Goal: Find specific page/section: Find specific page/section

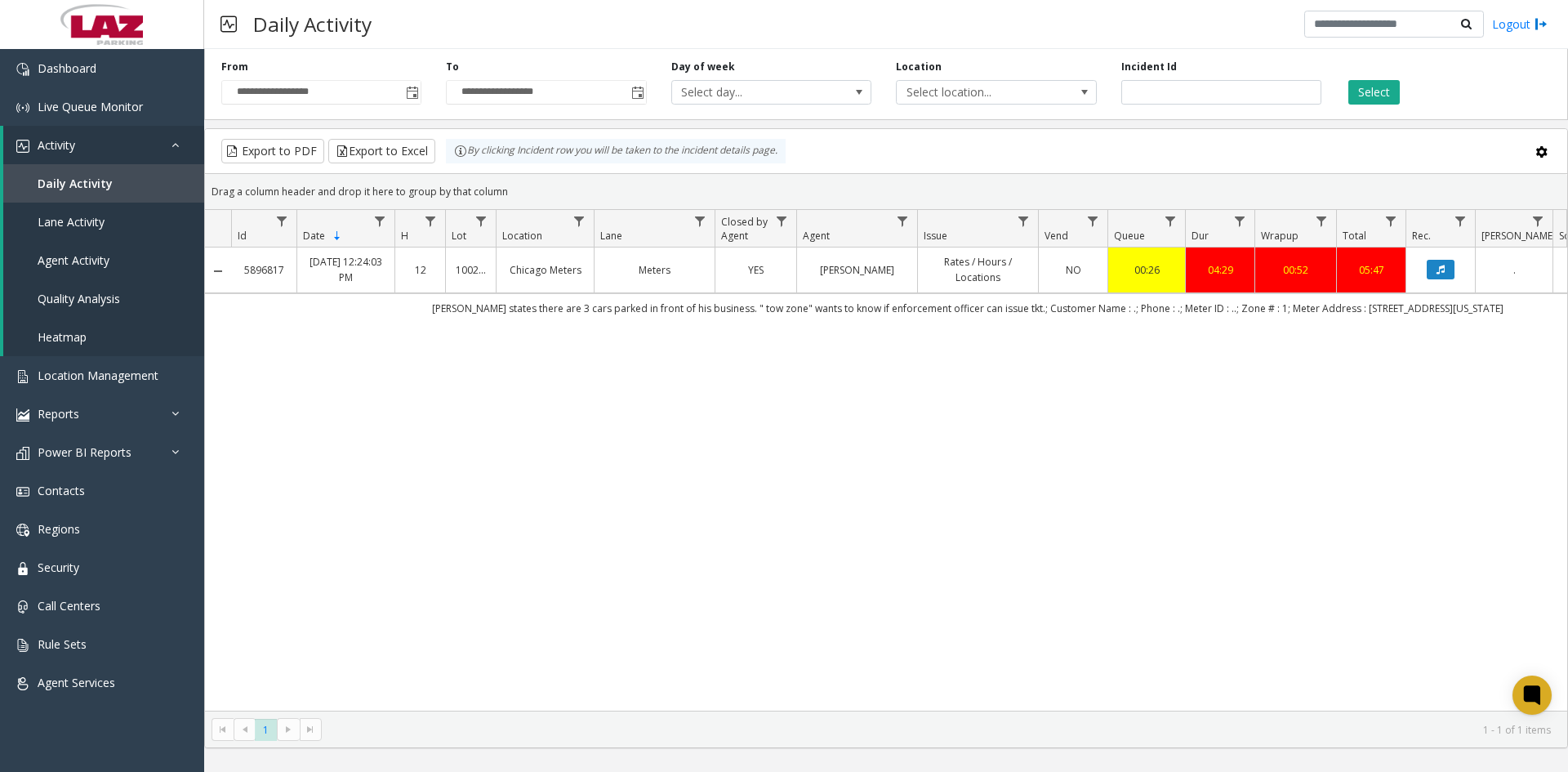
scroll to position [0, 136]
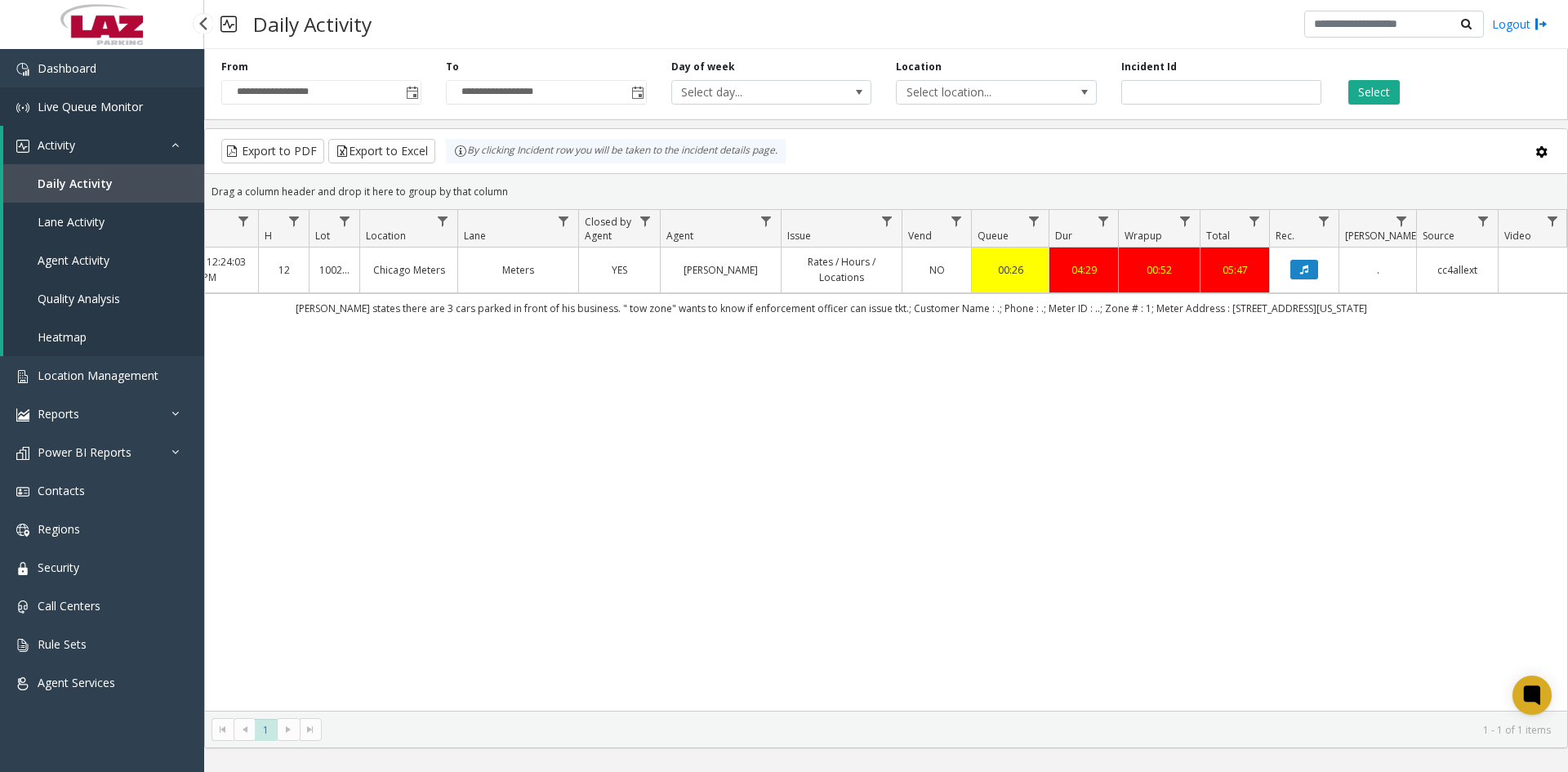
click at [113, 109] on span "Live Queue Monitor" at bounding box center [90, 106] width 105 height 15
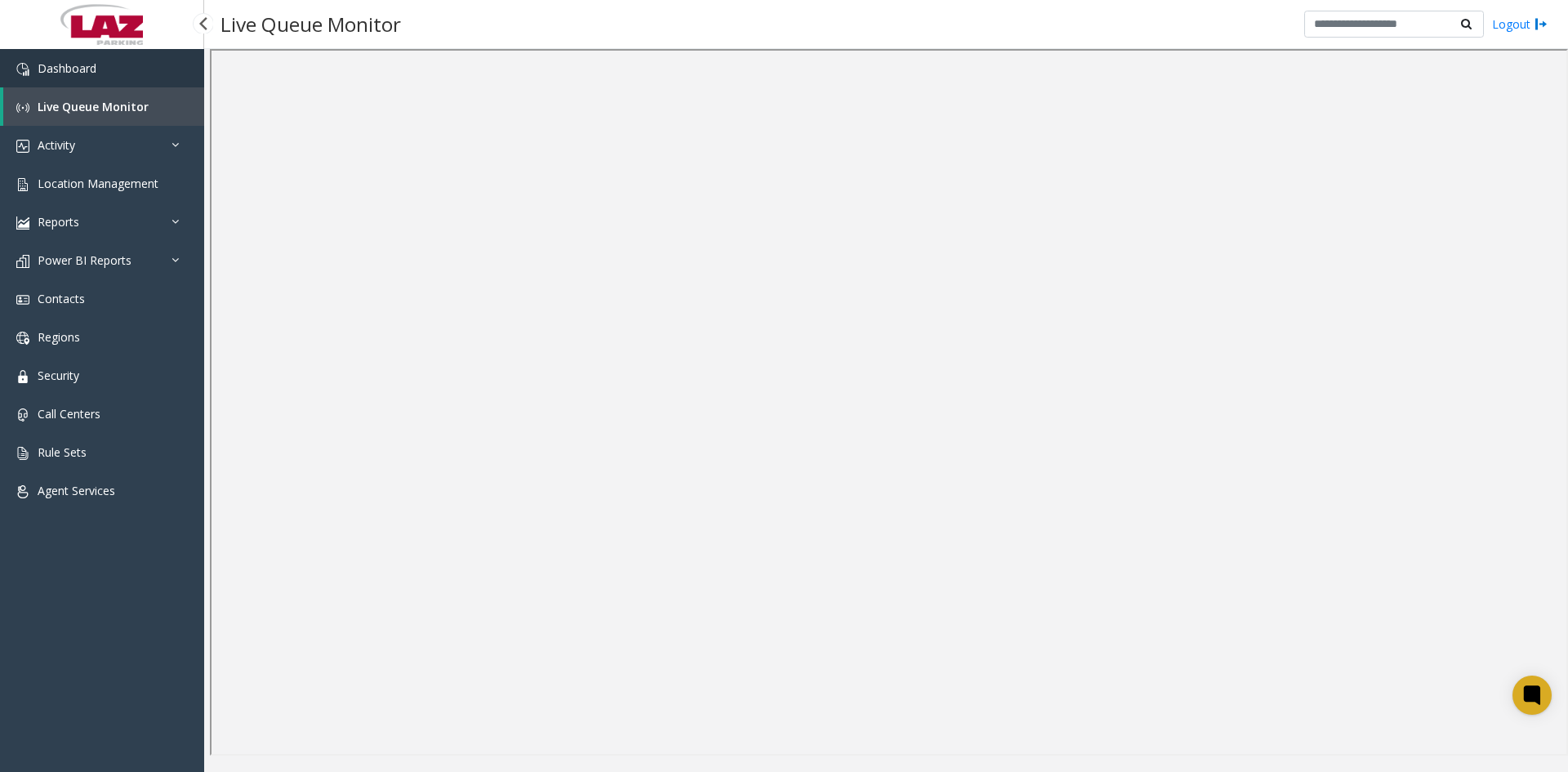
click at [58, 65] on span "Dashboard" at bounding box center [67, 67] width 59 height 15
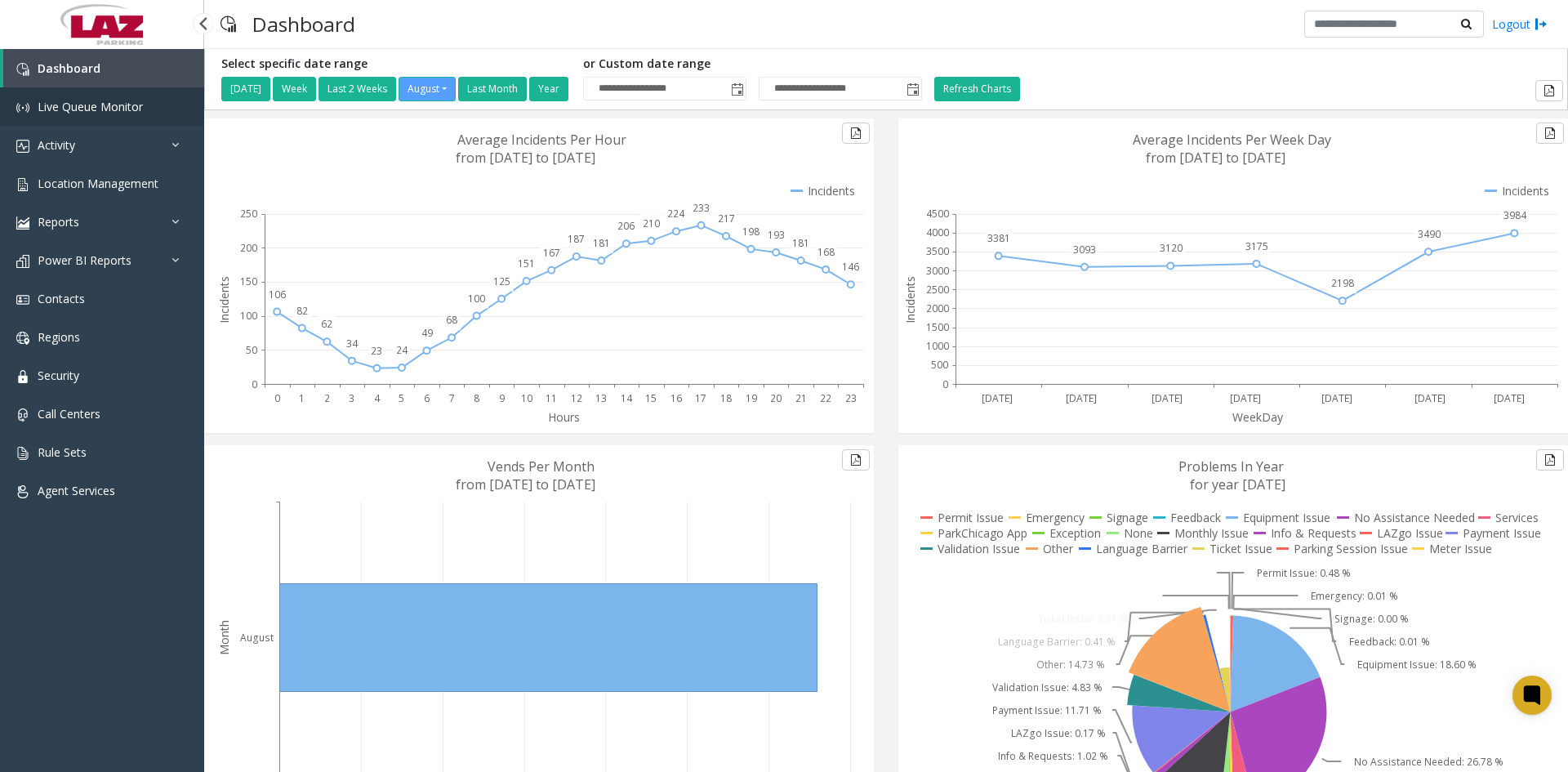
click at [100, 108] on span "Live Queue Monitor" at bounding box center [90, 106] width 105 height 15
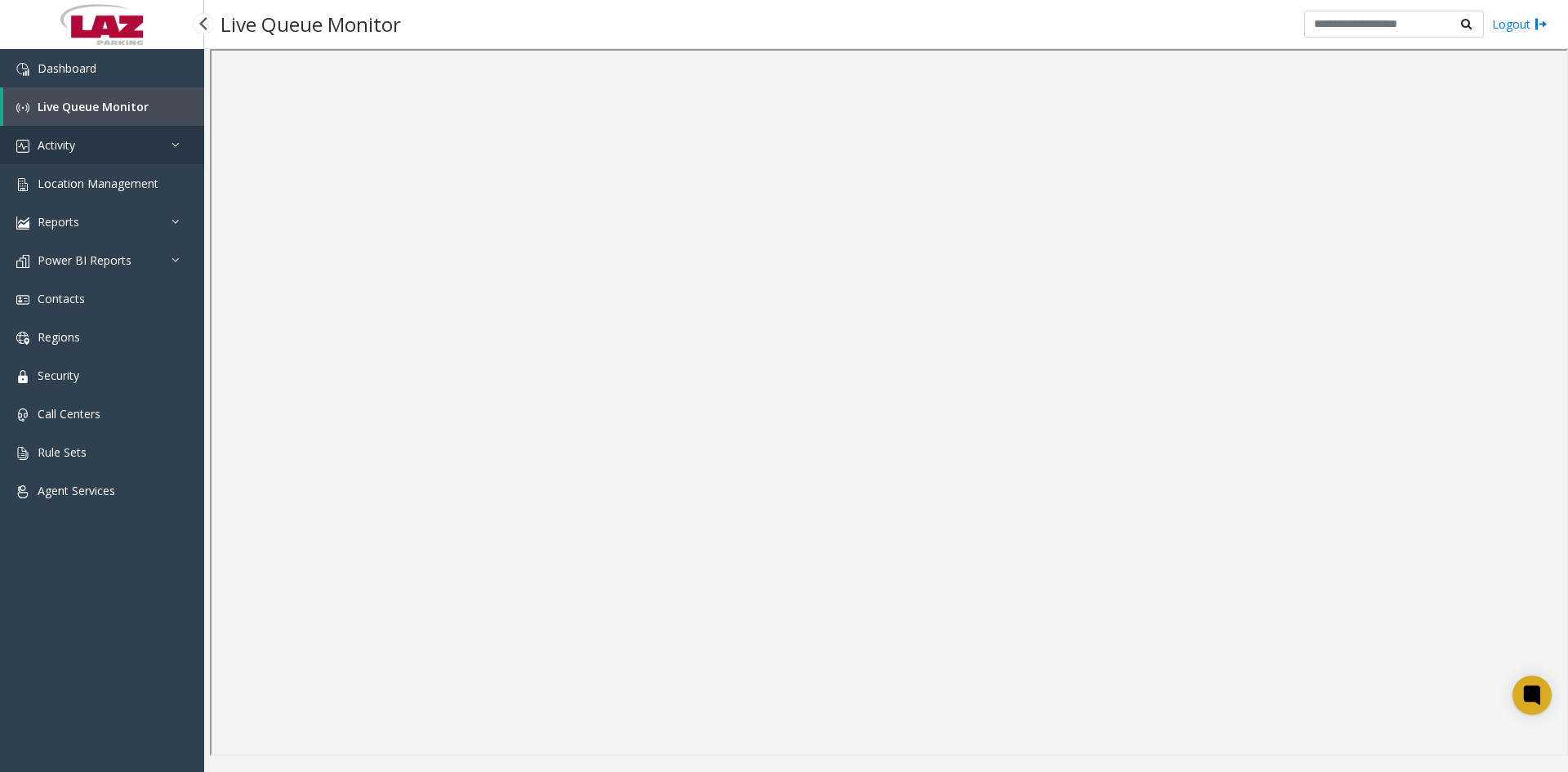
click at [85, 143] on link "Activity" at bounding box center [102, 144] width 204 height 39
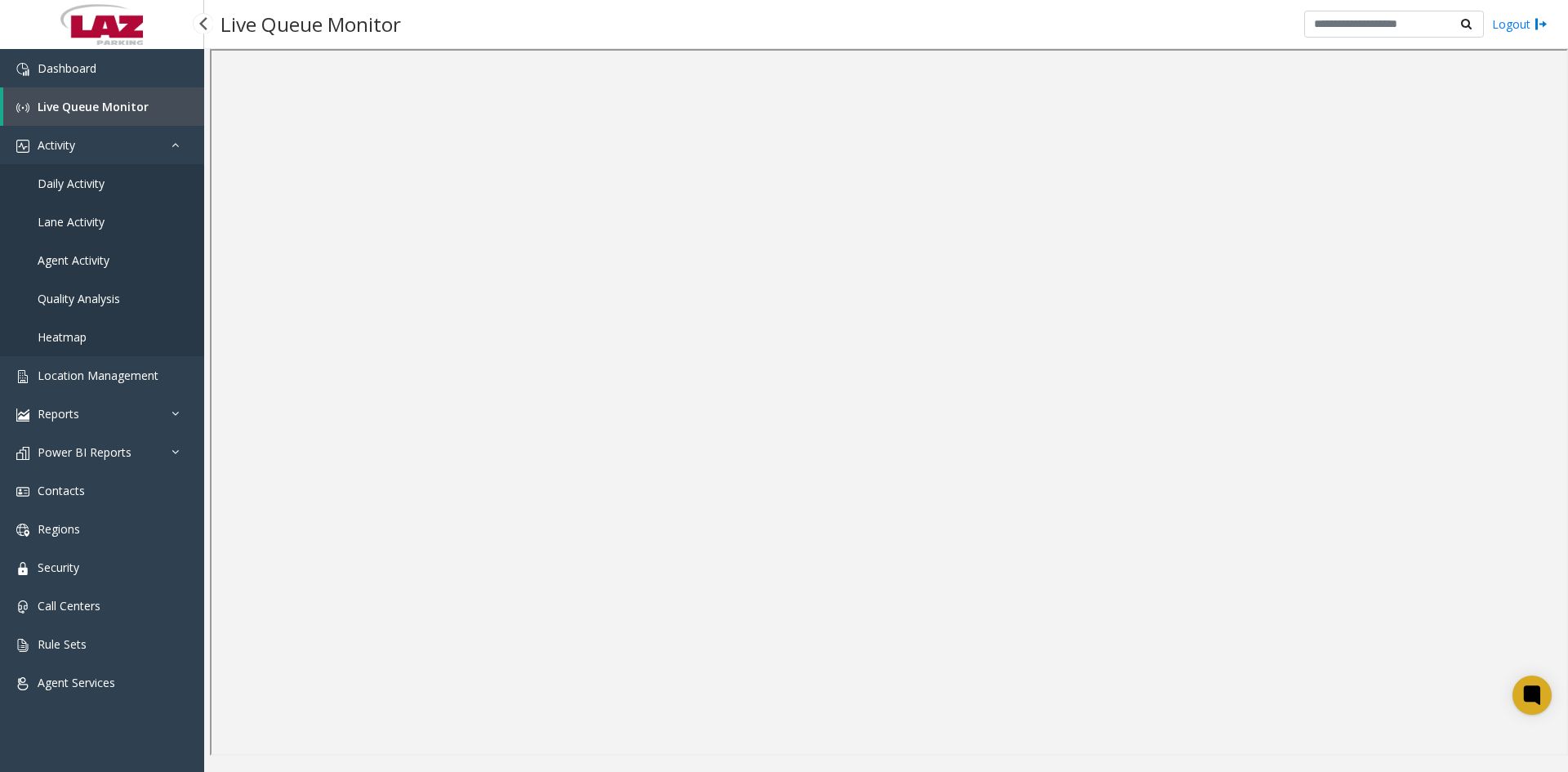
click at [98, 186] on span "Daily Activity" at bounding box center [71, 183] width 67 height 15
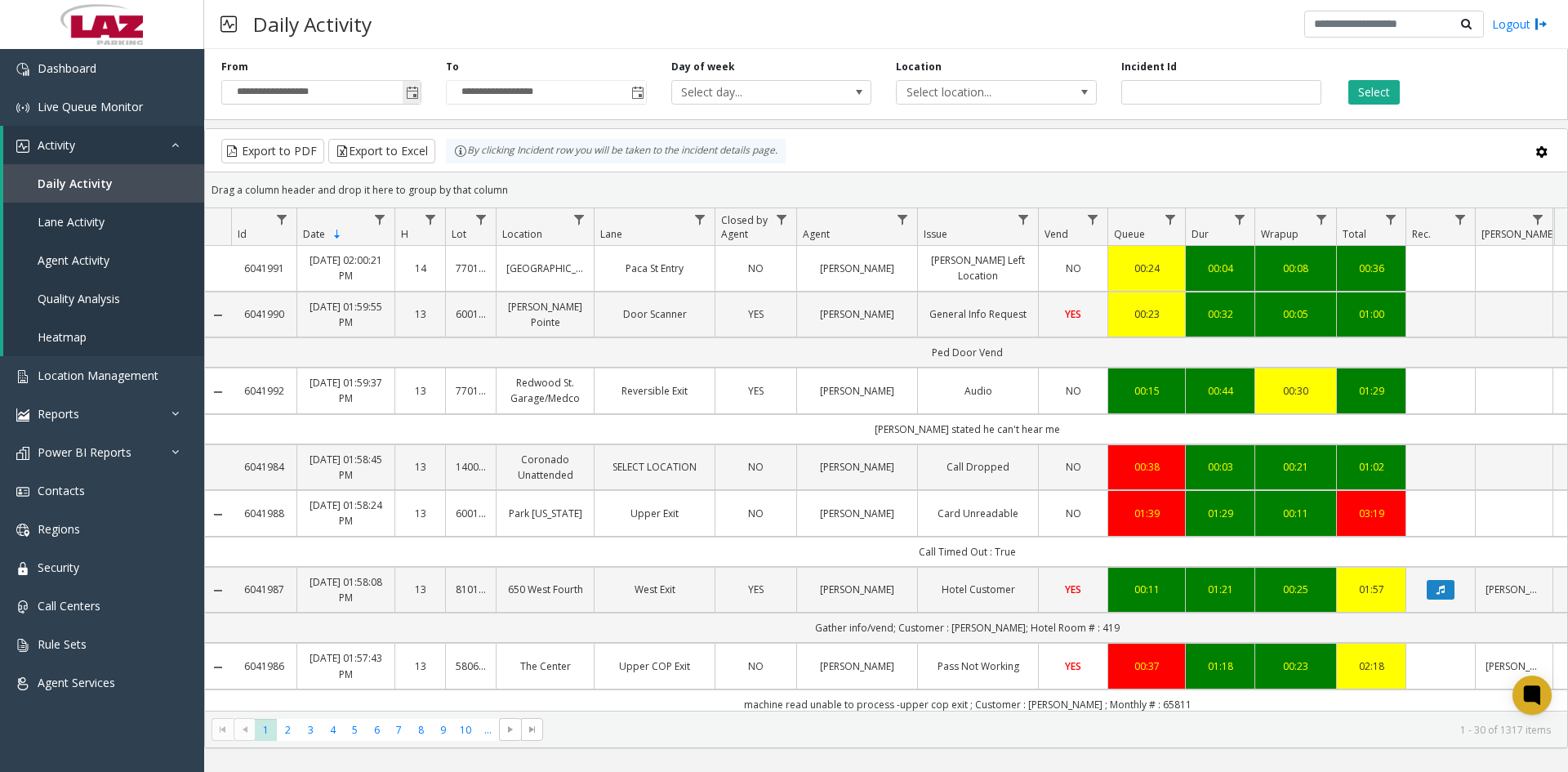
click at [416, 95] on span "Toggle popup" at bounding box center [412, 93] width 13 height 13
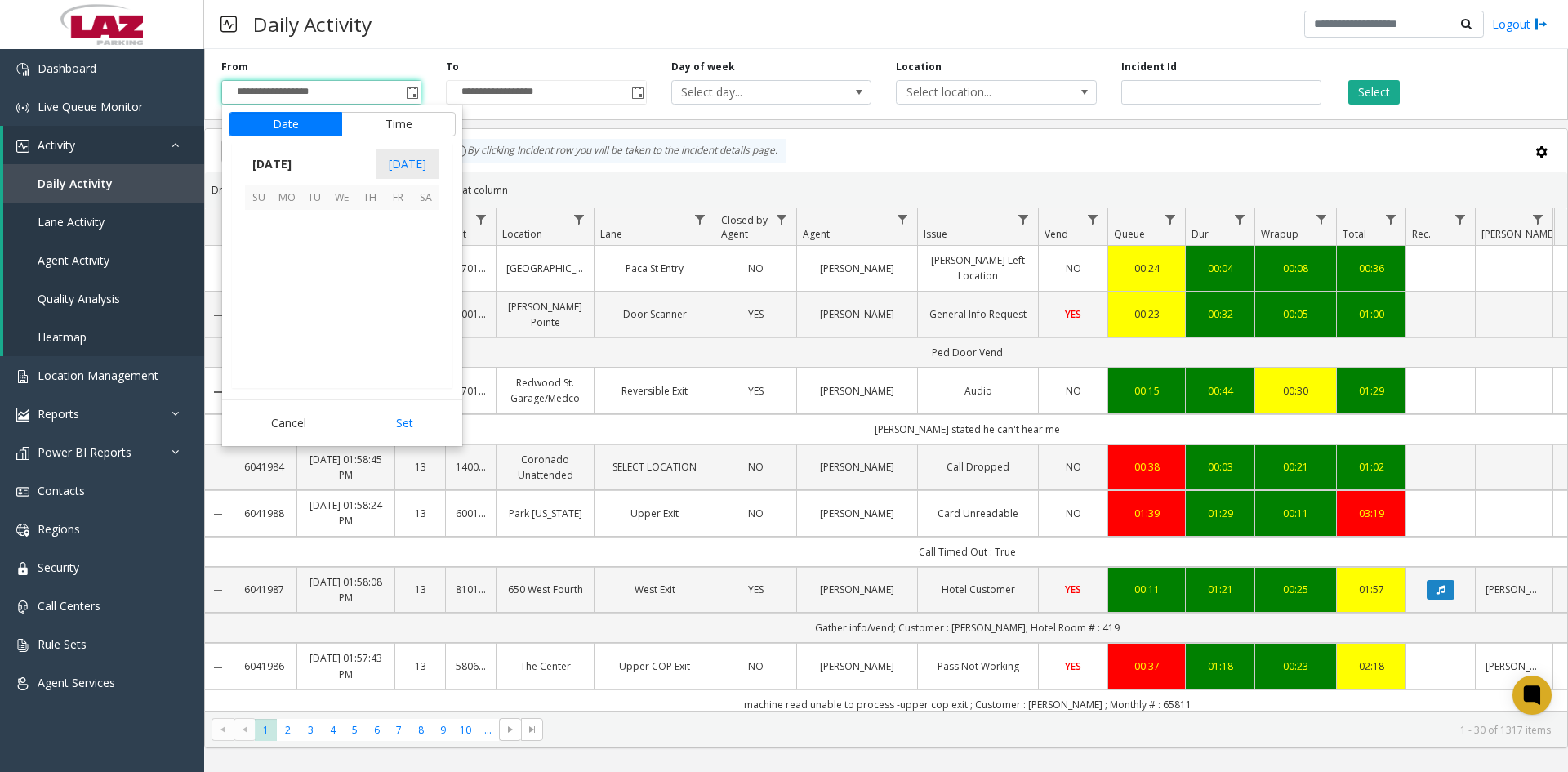
scroll to position [292889, 0]
click at [346, 280] on span "13" at bounding box center [342, 279] width 28 height 28
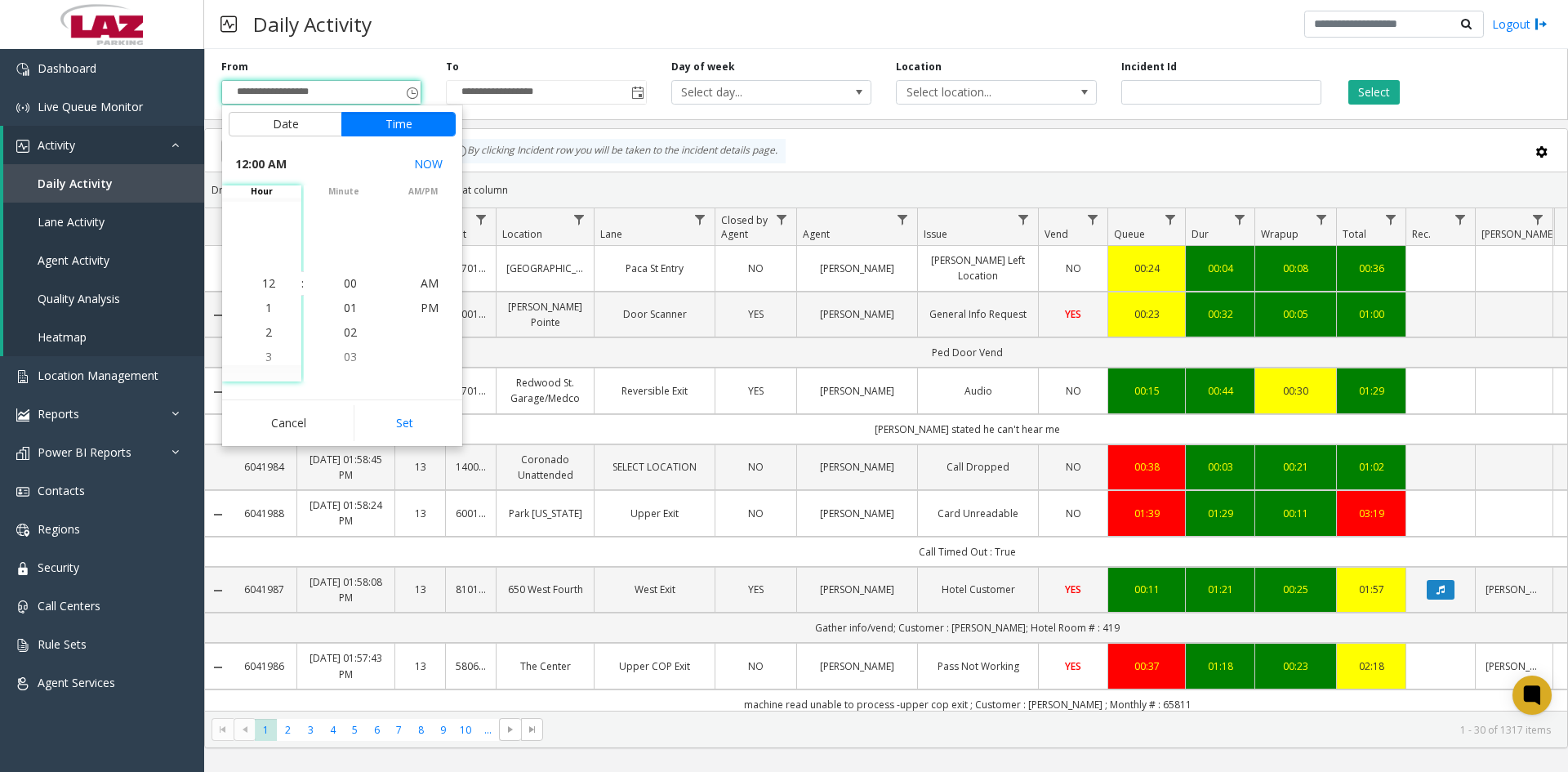
drag, startPoint x: 412, startPoint y: 433, endPoint x: 413, endPoint y: 409, distance: 24.0
click at [412, 428] on button "Set" at bounding box center [404, 423] width 103 height 36
type input "**********"
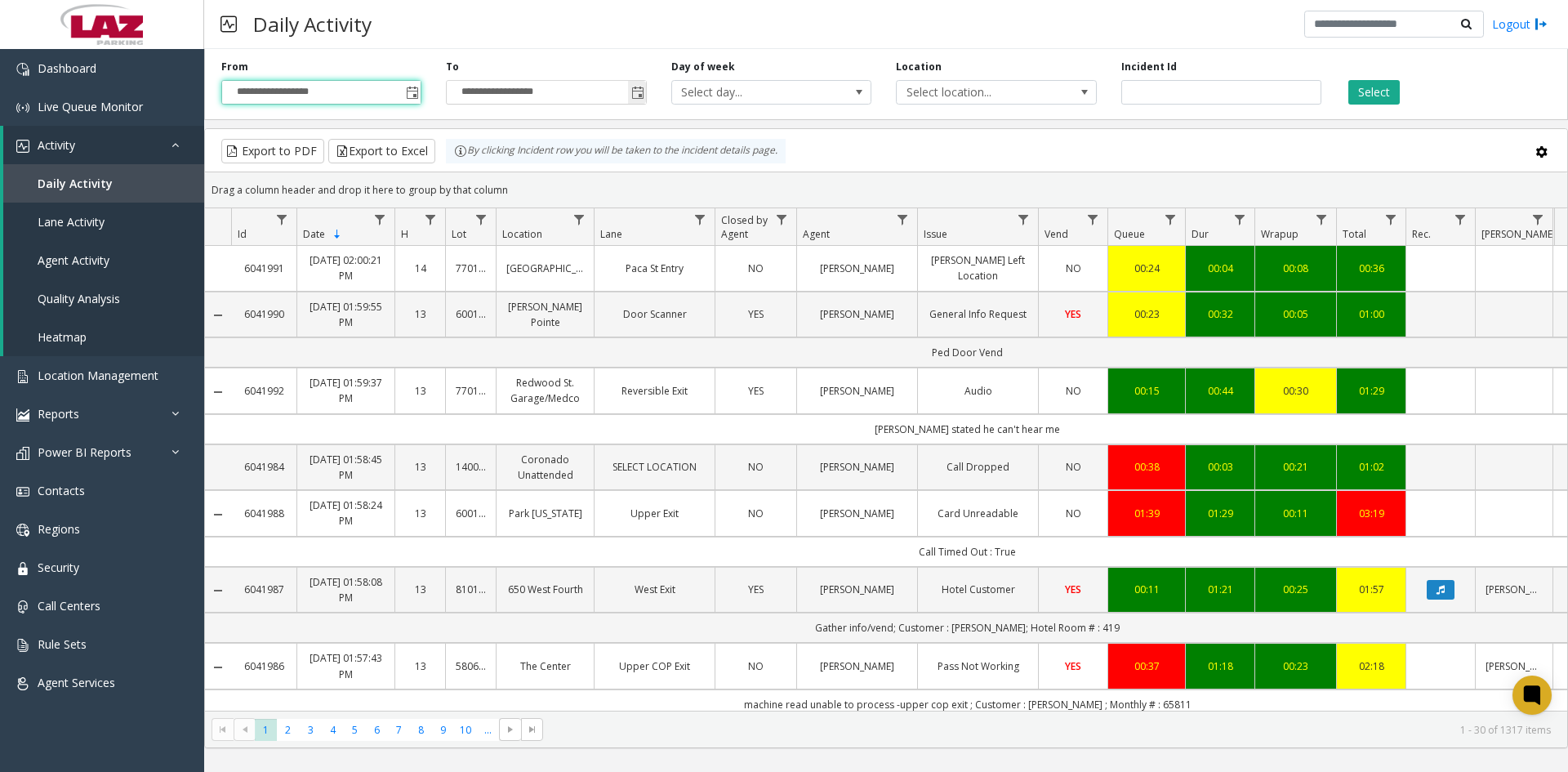
click at [632, 87] on span "Toggle popup" at bounding box center [637, 93] width 13 height 13
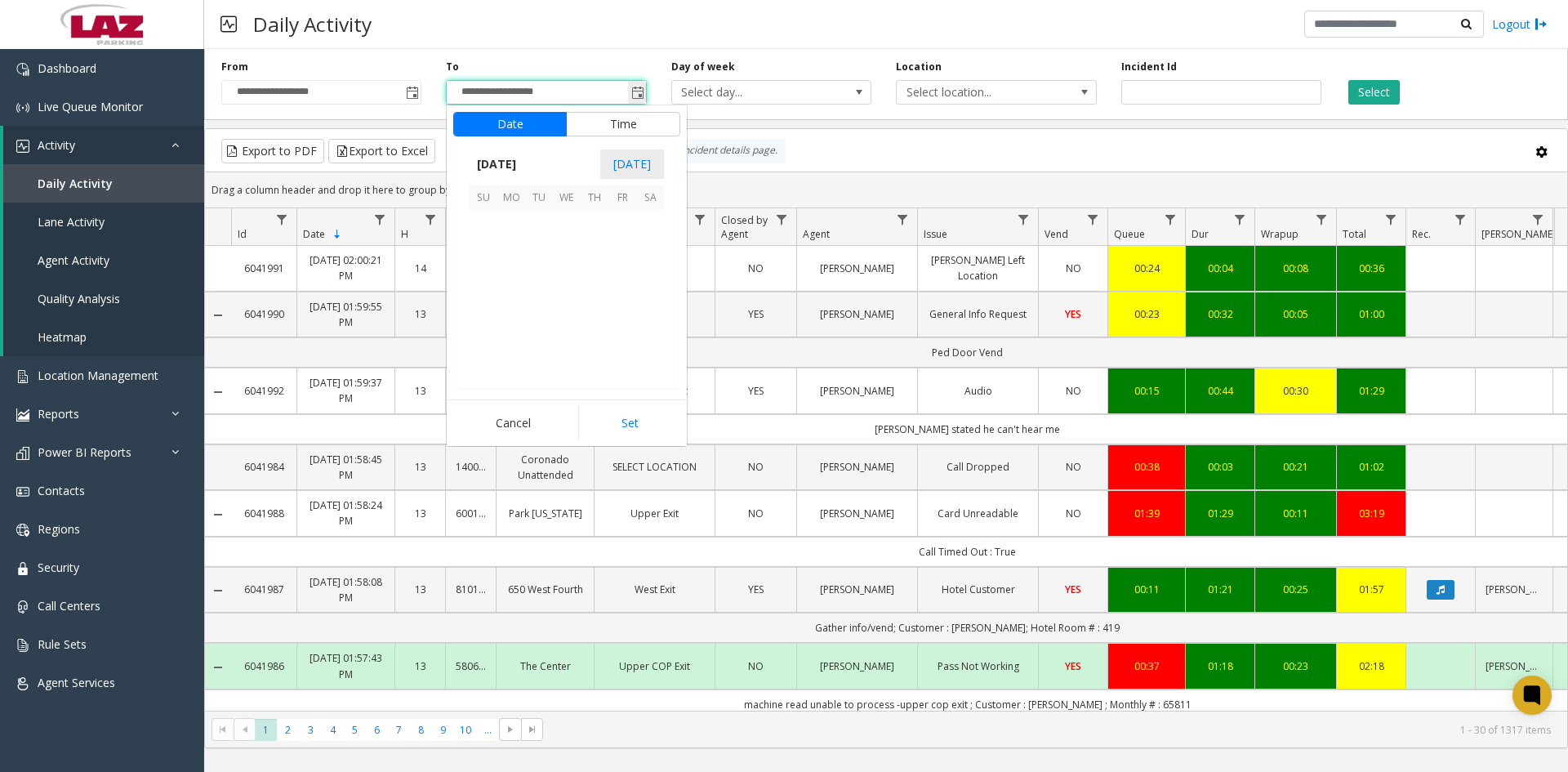
scroll to position [24, 0]
drag, startPoint x: 565, startPoint y: 273, endPoint x: 599, endPoint y: 407, distance: 138.2
click at [564, 273] on span "13" at bounding box center [567, 279] width 28 height 28
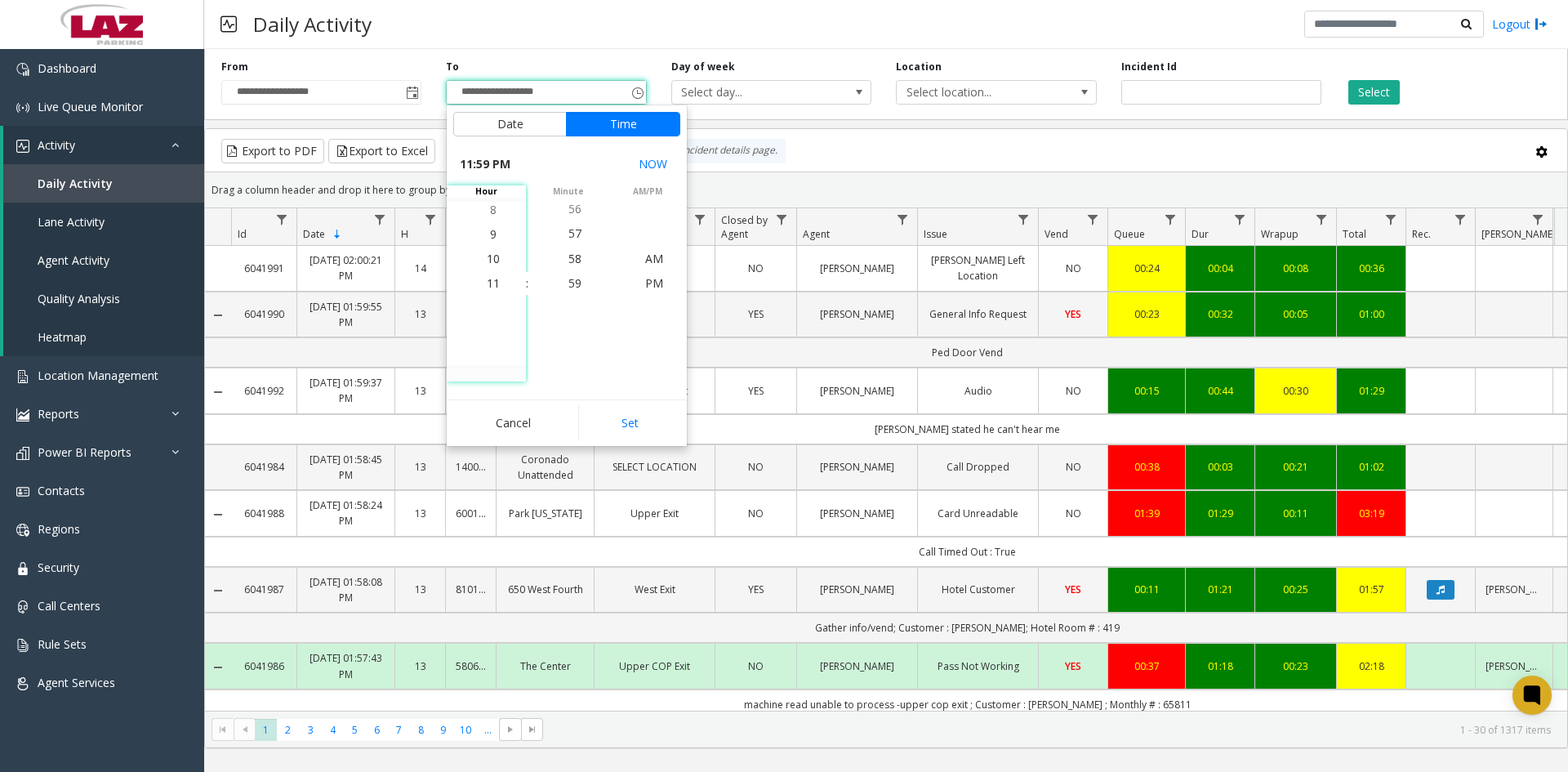
drag, startPoint x: 625, startPoint y: 423, endPoint x: 1299, endPoint y: 199, distance: 710.2
click at [628, 422] on button "Set" at bounding box center [629, 423] width 103 height 36
type input "**********"
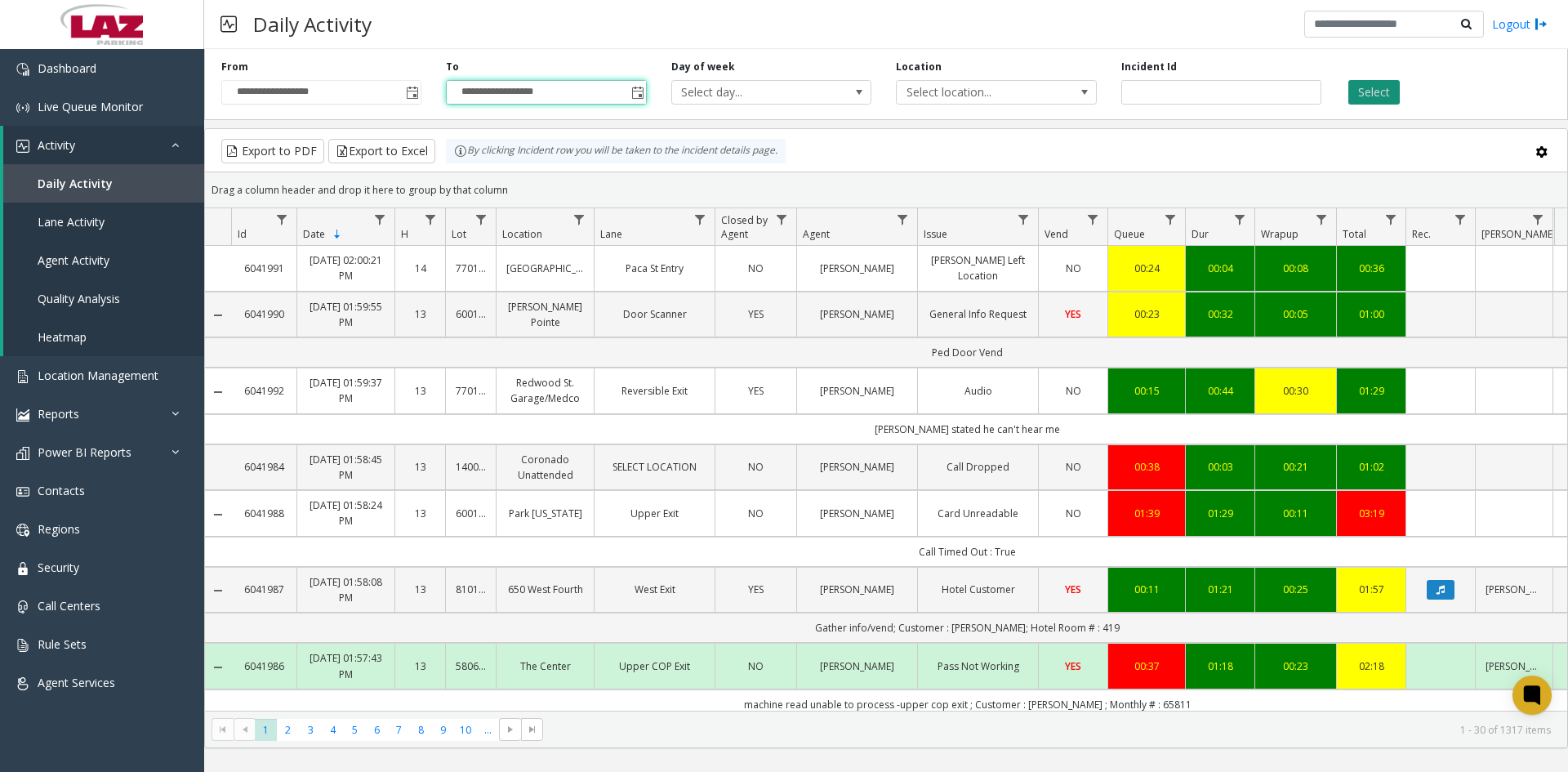
click at [1371, 93] on button "Select" at bounding box center [1373, 91] width 51 height 24
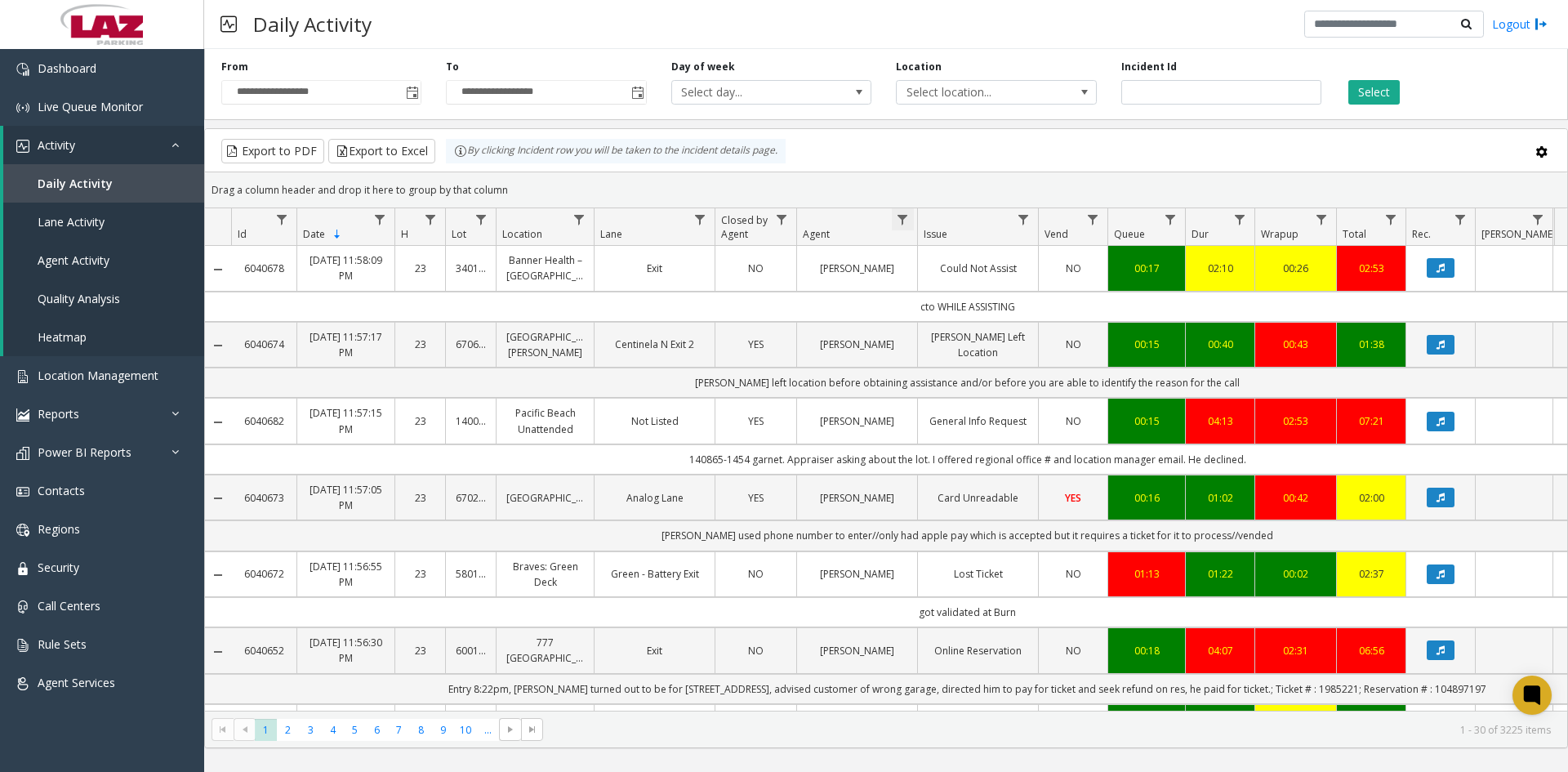
click at [900, 217] on span "Data table" at bounding box center [902, 220] width 13 height 13
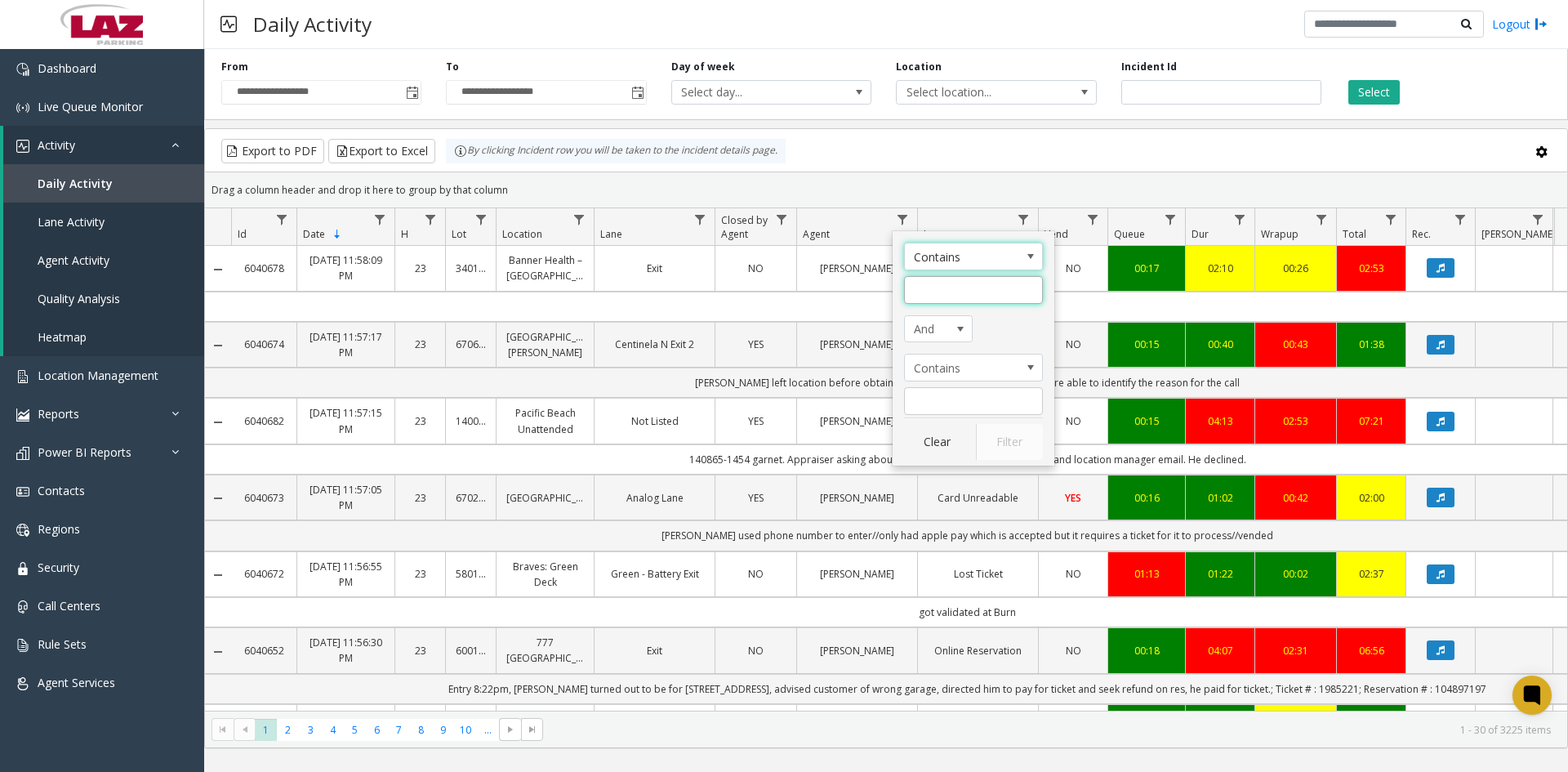
click at [954, 303] on input "Agent Filter" at bounding box center [973, 290] width 139 height 28
type input "******"
click button "Filter" at bounding box center [1009, 442] width 67 height 36
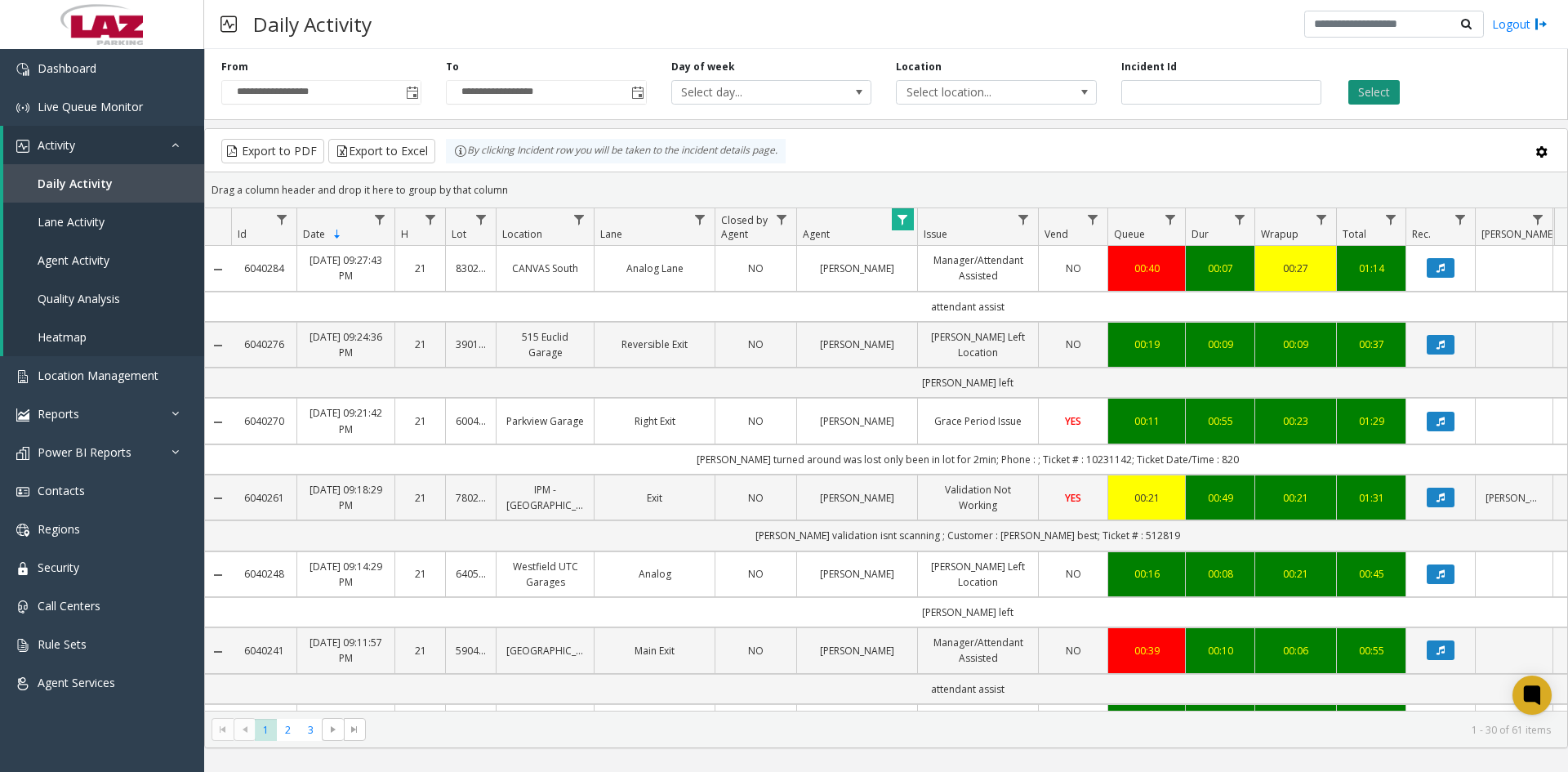
click at [1381, 96] on button "Select" at bounding box center [1373, 91] width 51 height 24
click at [311, 736] on span "3" at bounding box center [310, 729] width 22 height 22
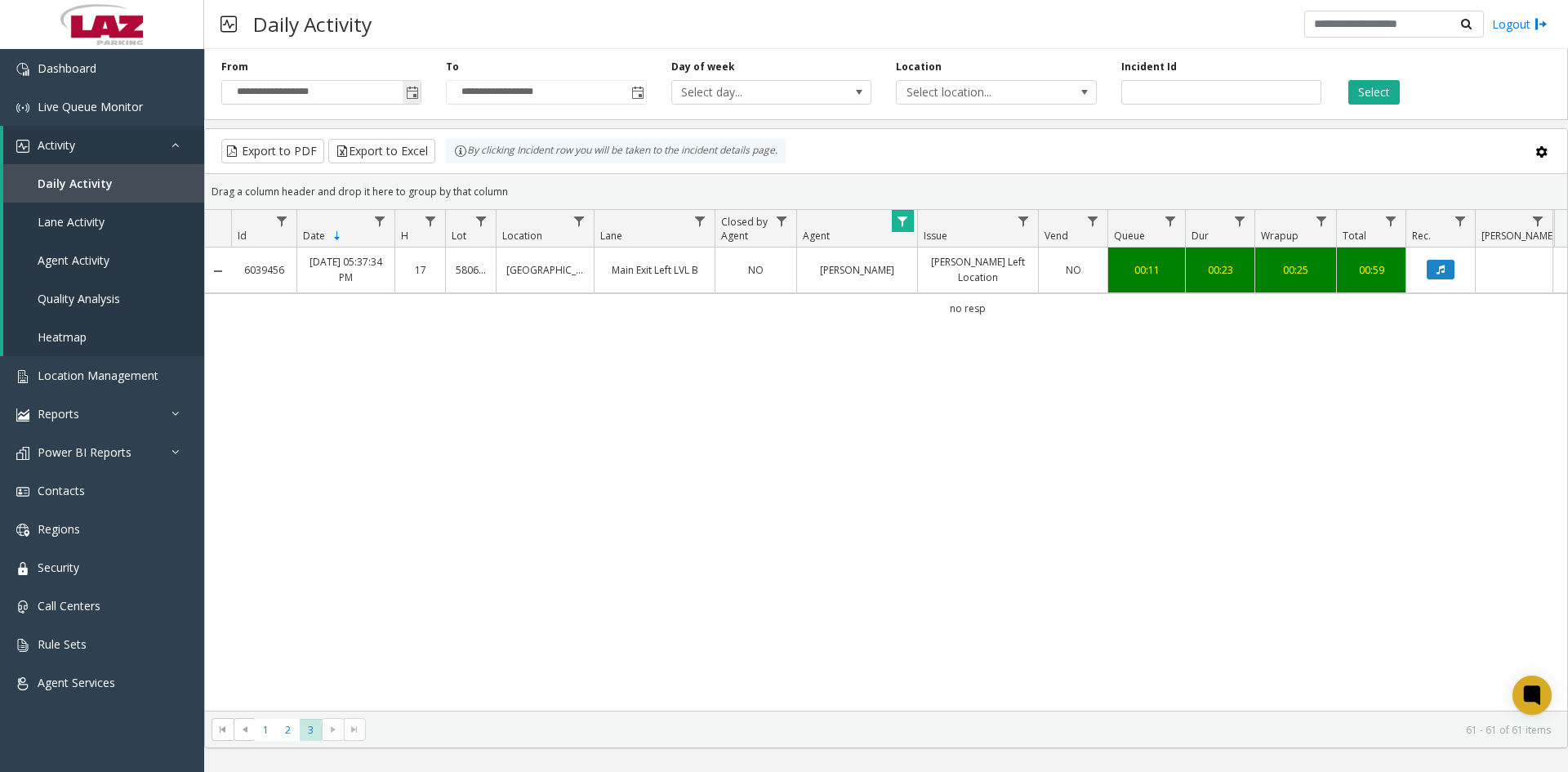
click at [411, 89] on span "Toggle popup" at bounding box center [412, 93] width 13 height 13
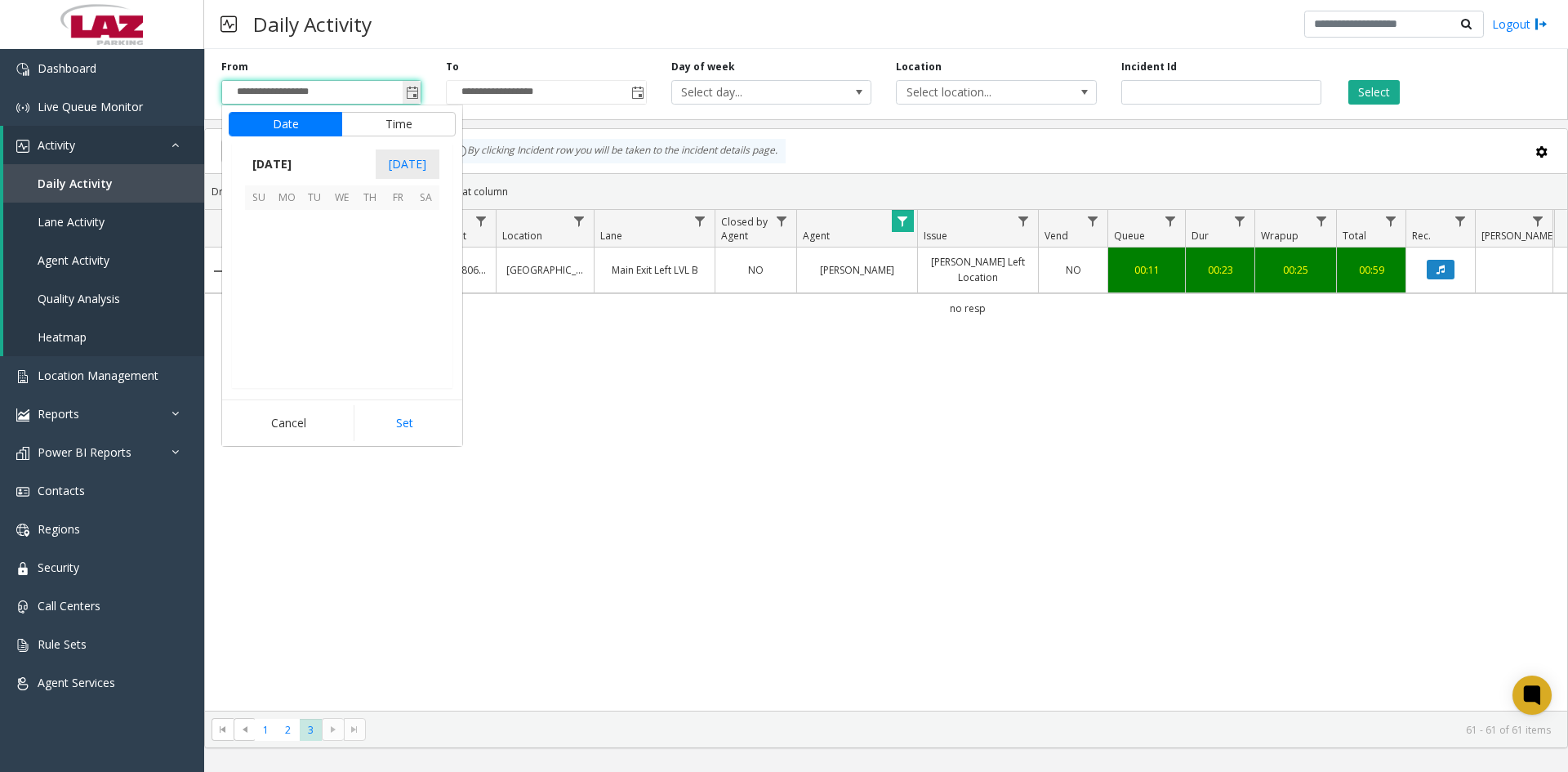
scroll to position [292889, 0]
click at [423, 248] on span "9" at bounding box center [425, 251] width 28 height 28
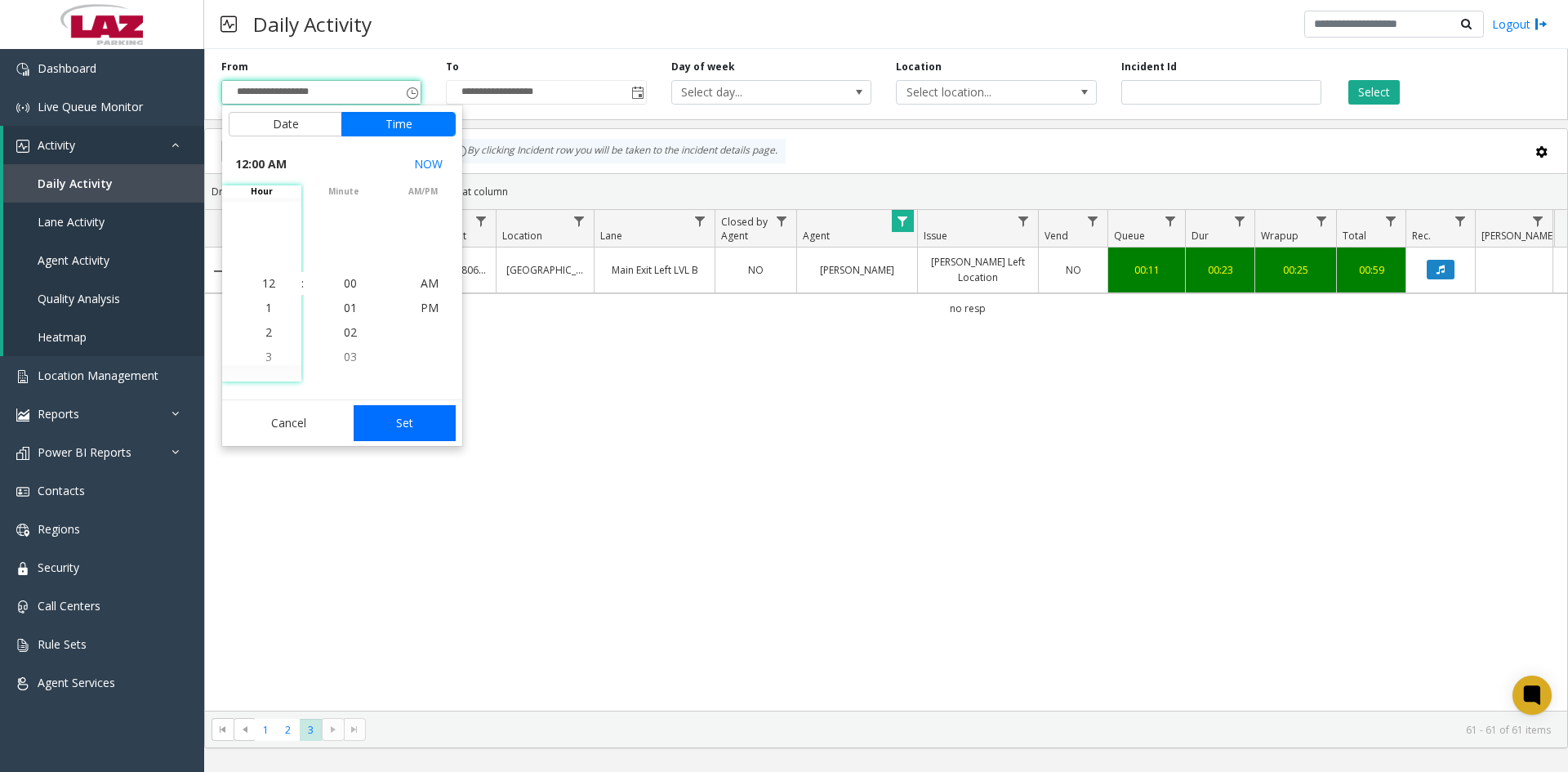
click at [407, 433] on button "Set" at bounding box center [404, 423] width 103 height 36
type input "**********"
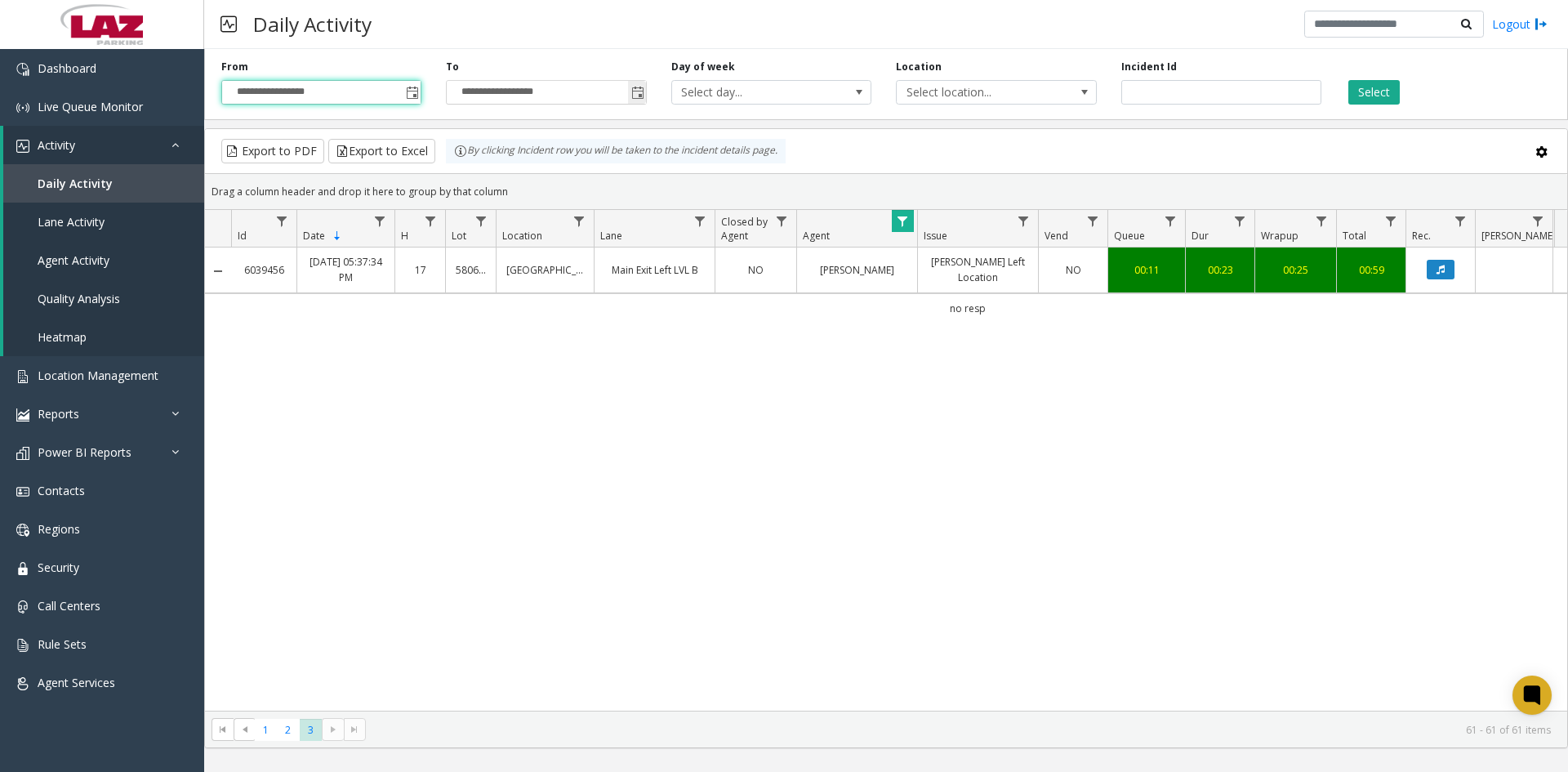
click at [641, 91] on span "Toggle popup" at bounding box center [637, 93] width 13 height 13
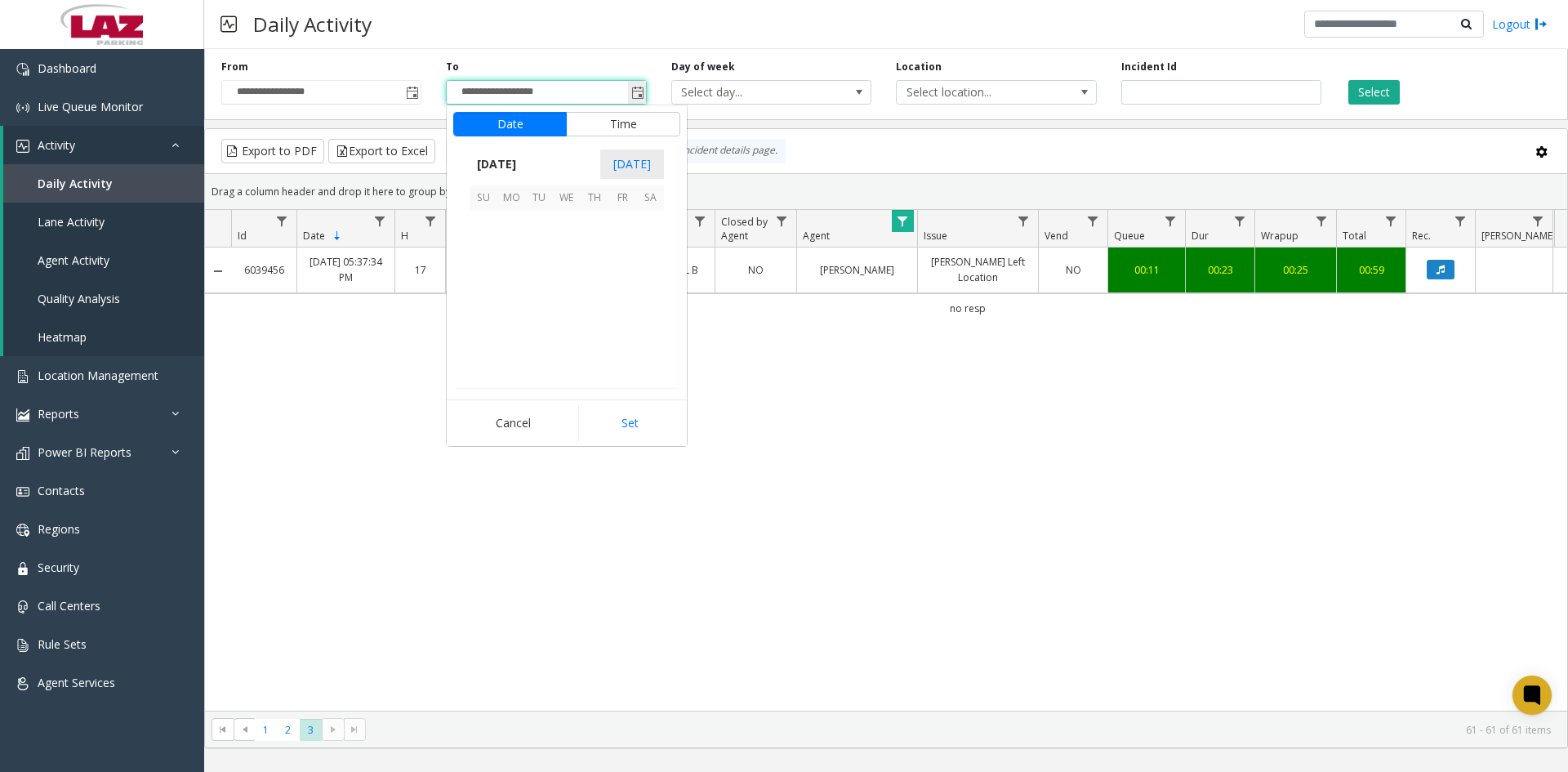
scroll to position [24, 0]
